Goal: Navigation & Orientation: Find specific page/section

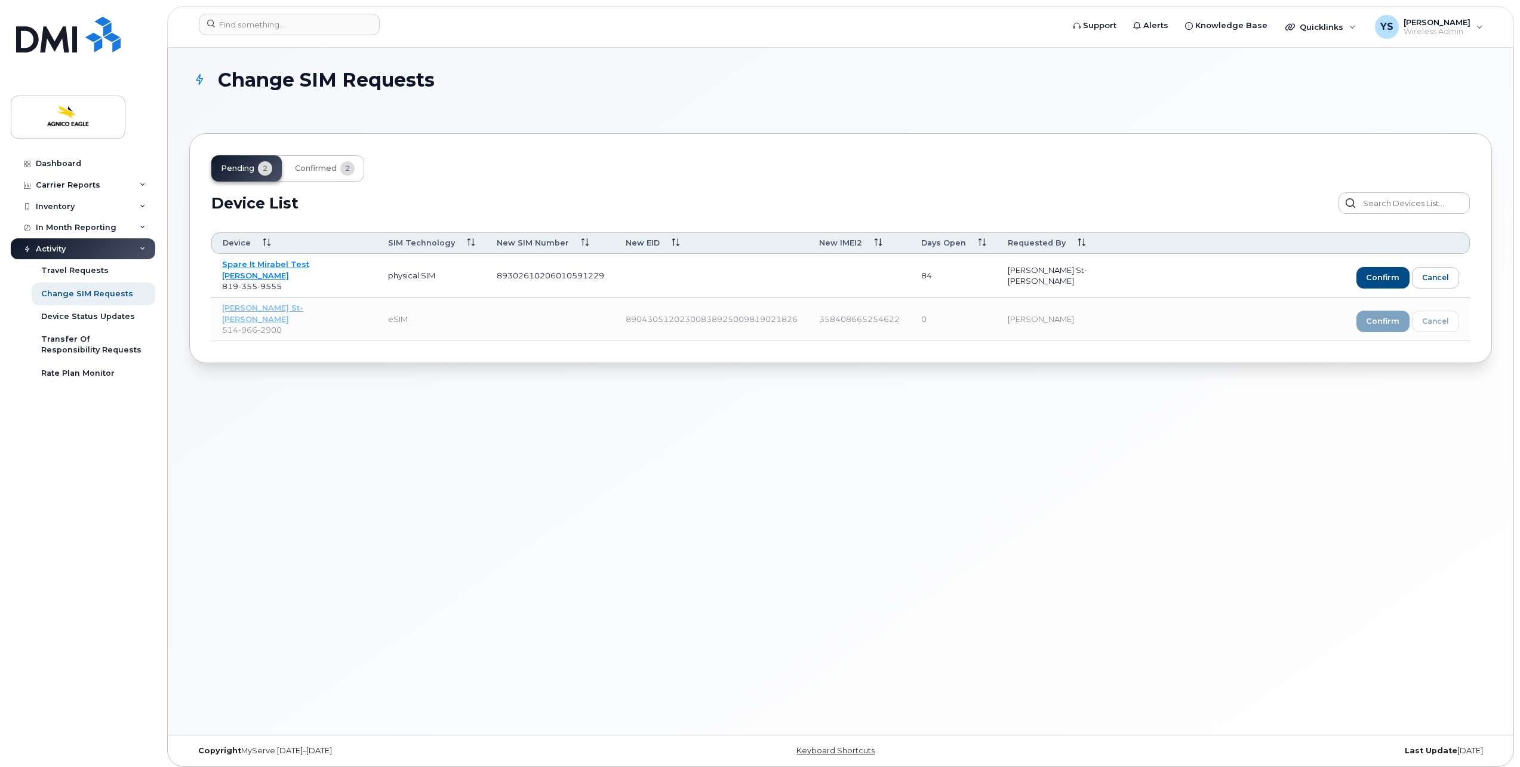
click at [610, 482] on div "Change SIM Requests pending 2 confirmed 2 Device List Device SIM Technology New…" at bounding box center [841, 391] width 1346 height 687
click at [241, 168] on div "pending 2 confirmed 2" at bounding box center [287, 168] width 153 height 26
click at [307, 168] on span "confirmed" at bounding box center [316, 169] width 42 height 10
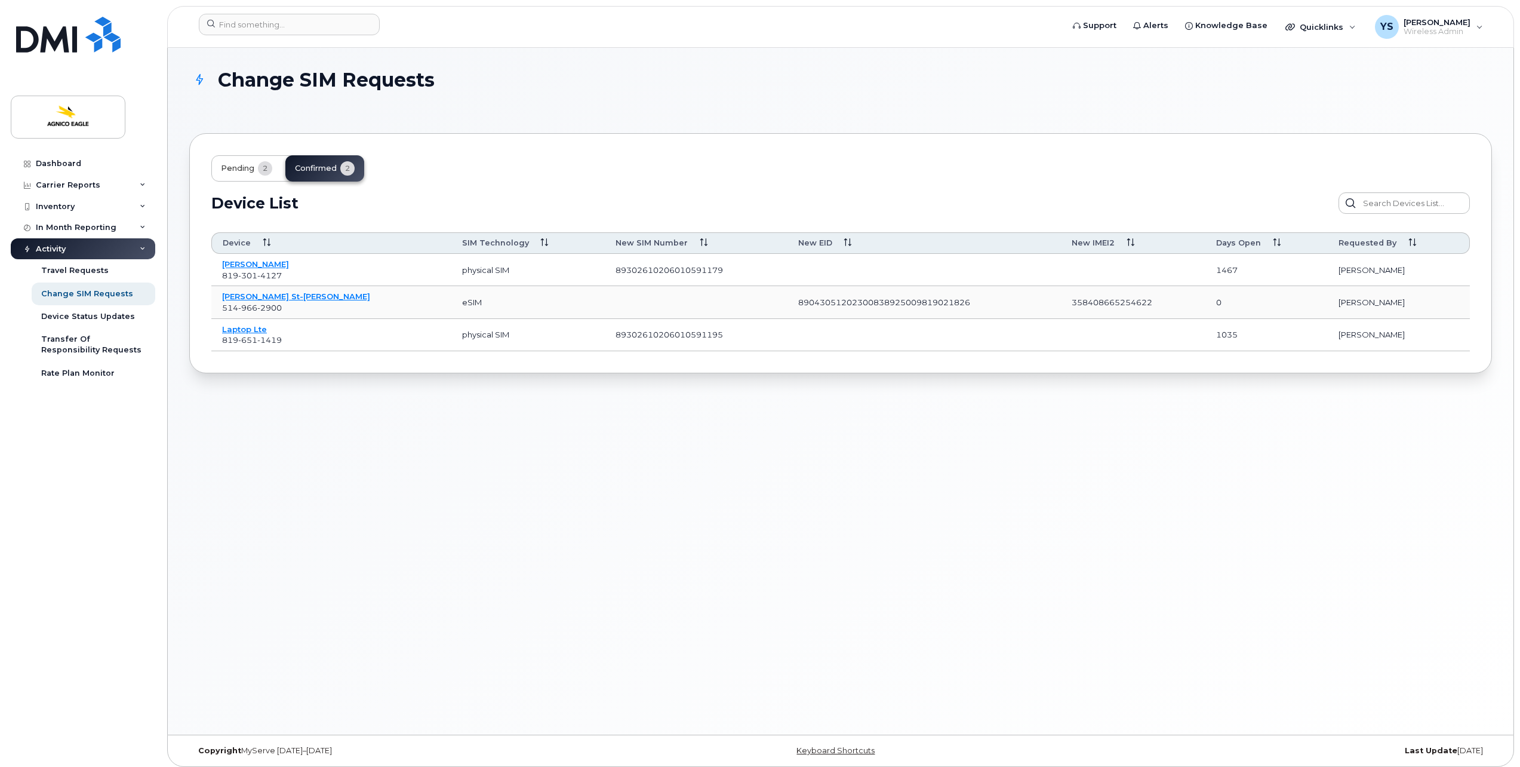
click at [233, 169] on span "pending" at bounding box center [237, 169] width 33 height 10
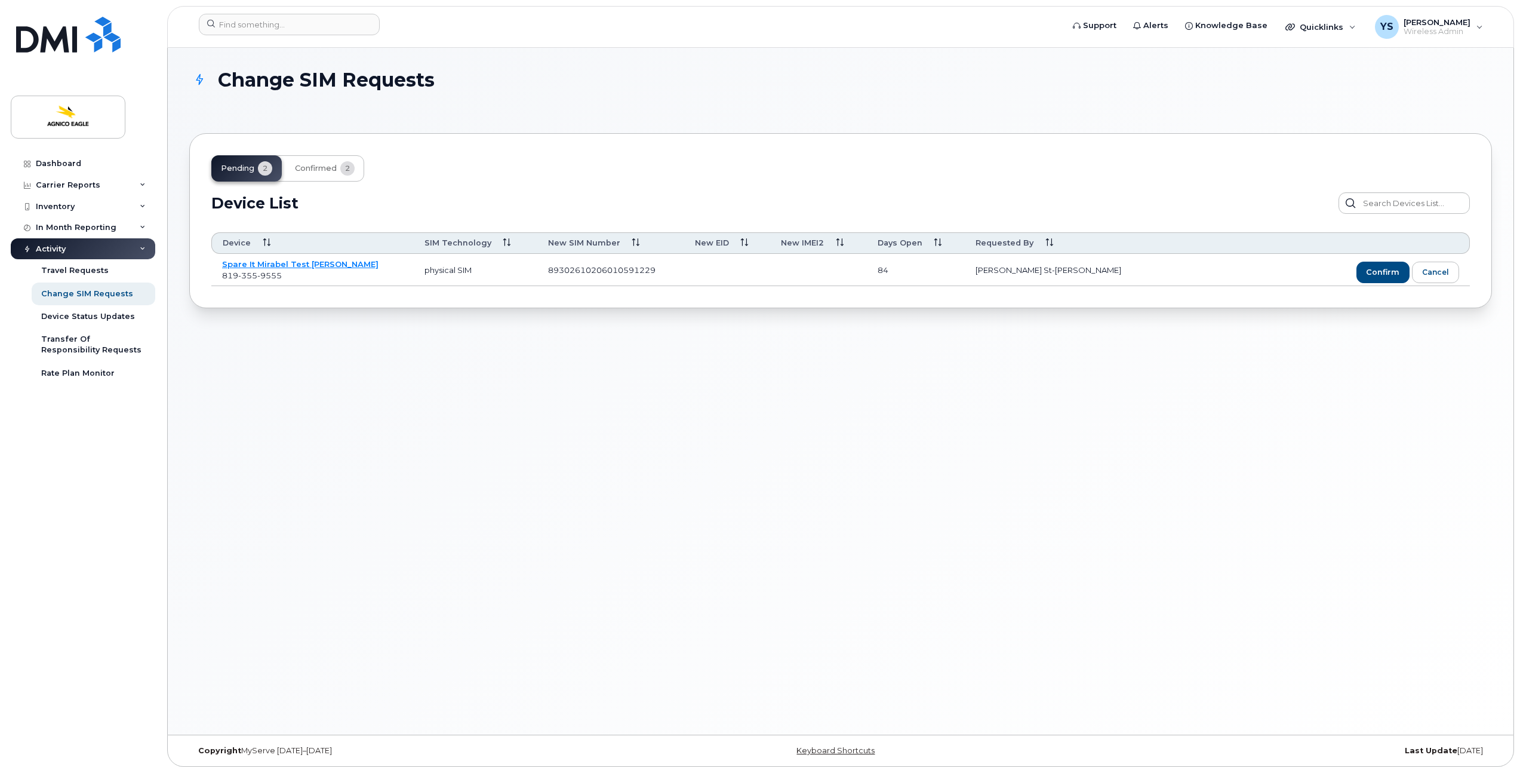
click at [412, 370] on div "Change SIM Requests pending 2 confirmed 2 Device List Device SIM Technology New…" at bounding box center [841, 391] width 1346 height 687
click at [119, 311] on div "Device Status Updates" at bounding box center [88, 316] width 94 height 11
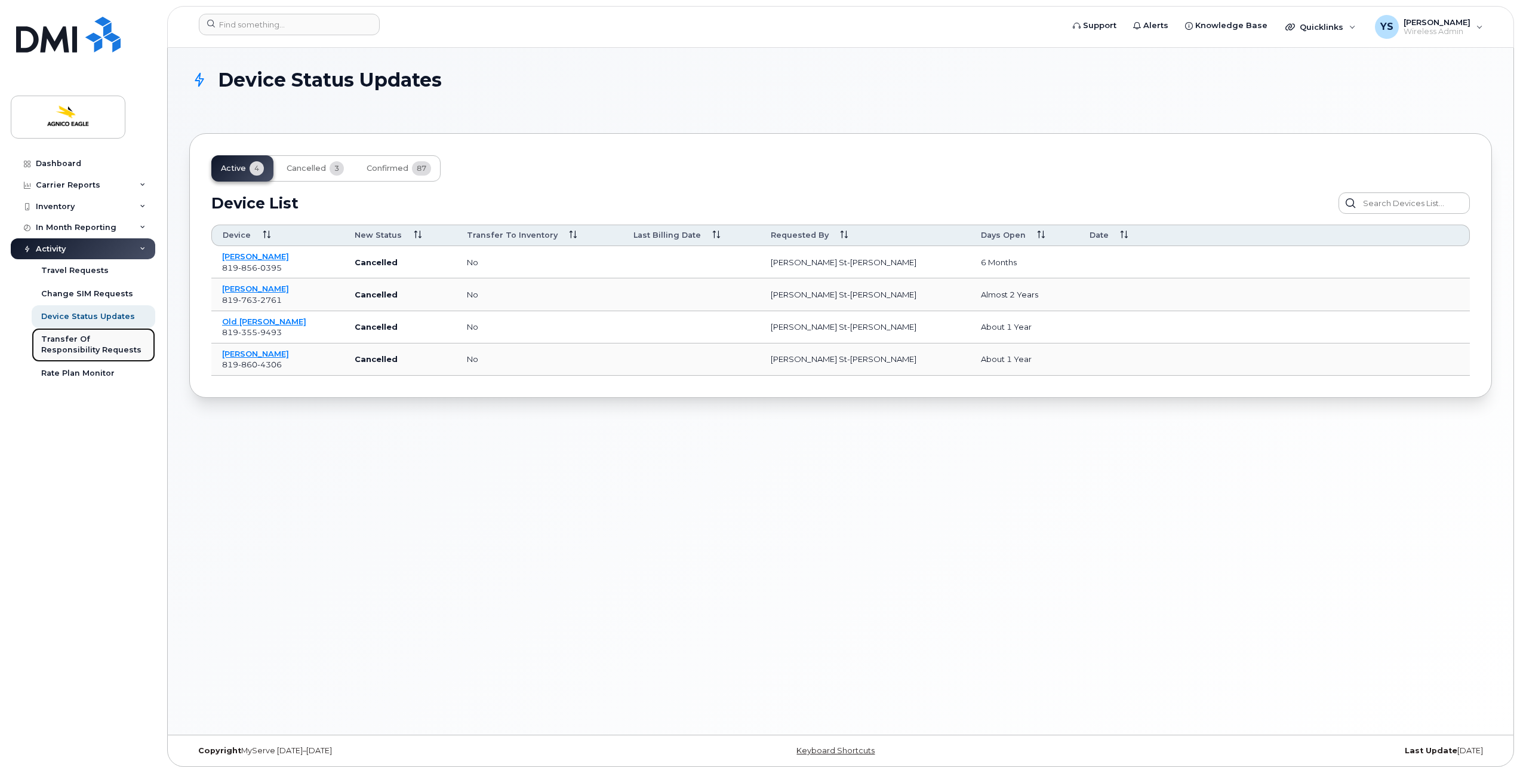
click at [119, 339] on div "Transfer Of Responsibility Requests" at bounding box center [93, 345] width 104 height 22
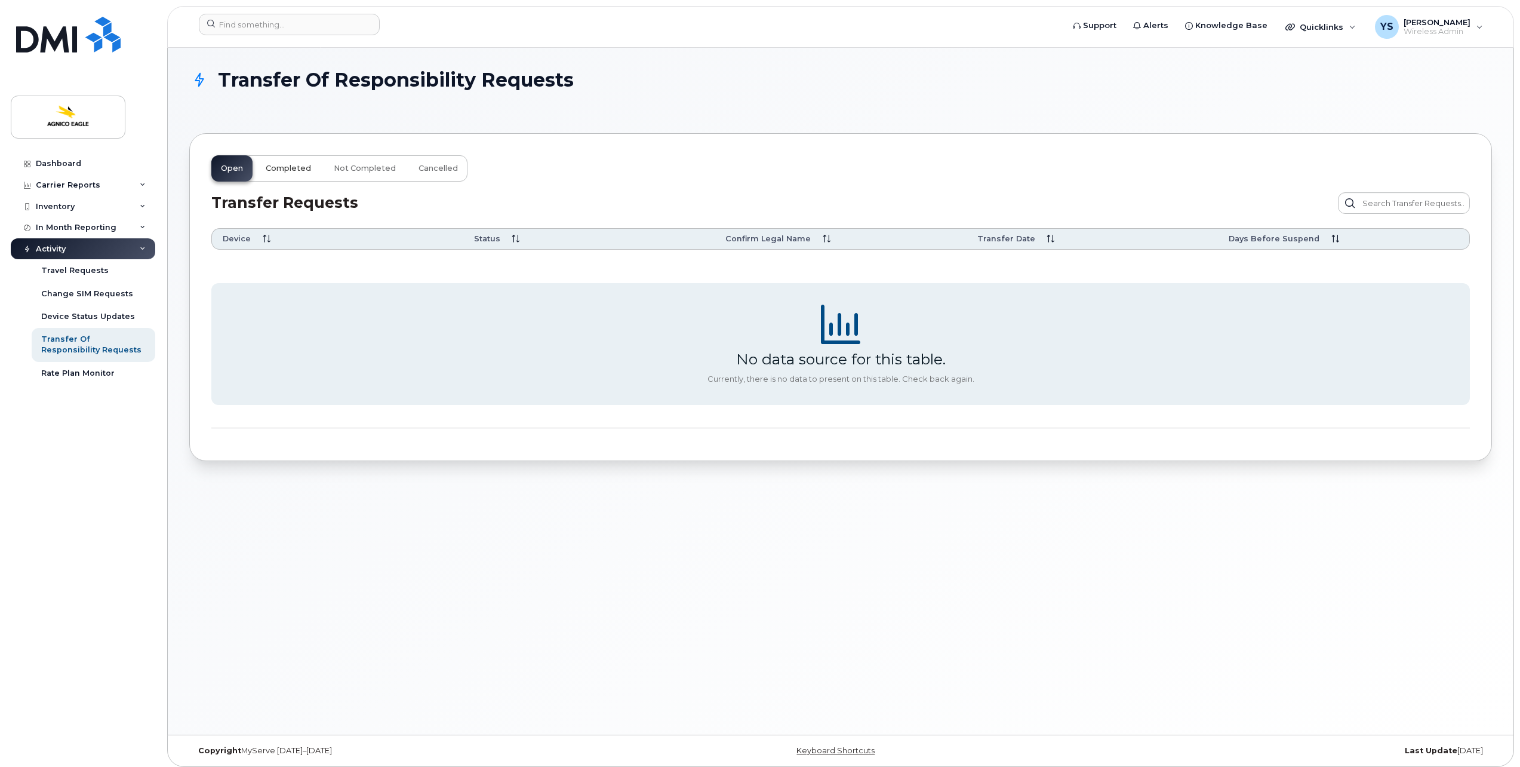
click at [295, 170] on span "Completed" at bounding box center [288, 169] width 45 height 10
click at [353, 169] on span "Not Completed" at bounding box center [365, 169] width 62 height 10
click at [423, 166] on span "Cancelled" at bounding box center [438, 169] width 39 height 10
click at [97, 376] on div "Rate Plan Monitor" at bounding box center [77, 373] width 73 height 11
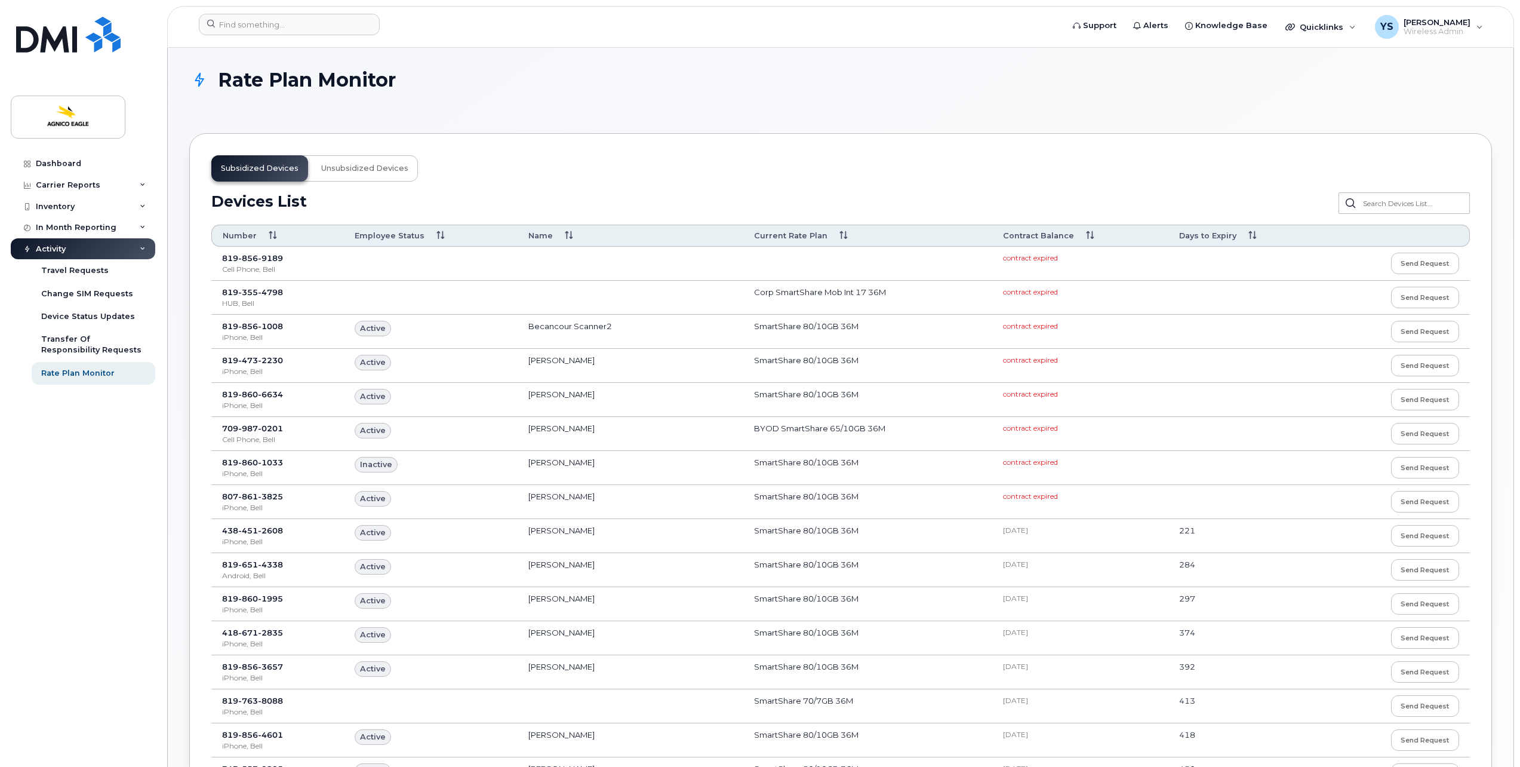
click at [541, 100] on div "Rate Plan Monitor" at bounding box center [840, 90] width 1303 height 42
